Goal: Task Accomplishment & Management: Use online tool/utility

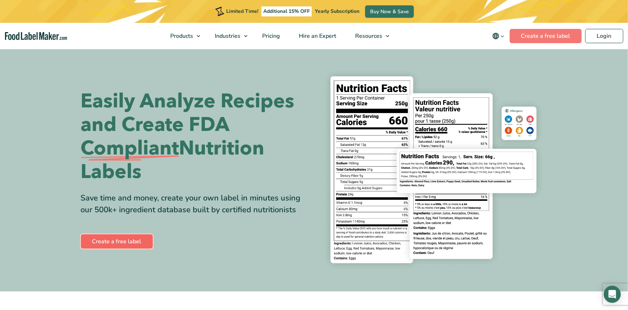
click at [138, 244] on link "Create a free label" at bounding box center [117, 241] width 72 height 14
